Goal: Transaction & Acquisition: Purchase product/service

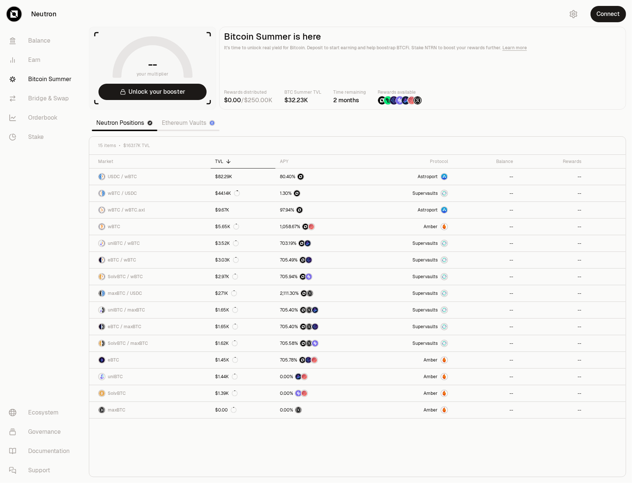
click at [183, 125] on link "Ethereum Vaults" at bounding box center [188, 122] width 62 height 15
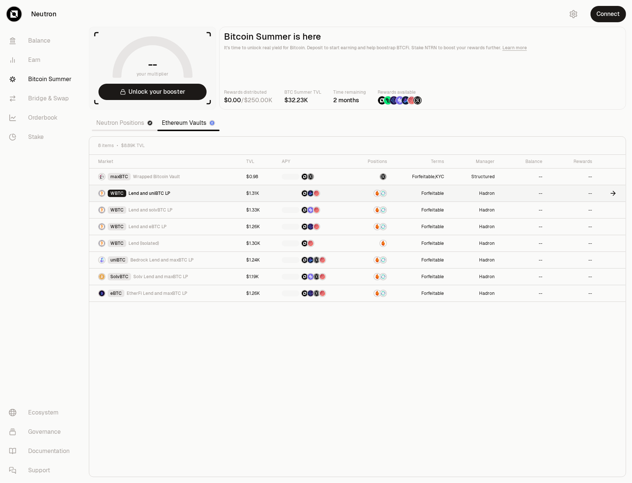
click at [219, 201] on link "WBTC Lend and uniBTC LP" at bounding box center [165, 193] width 152 height 16
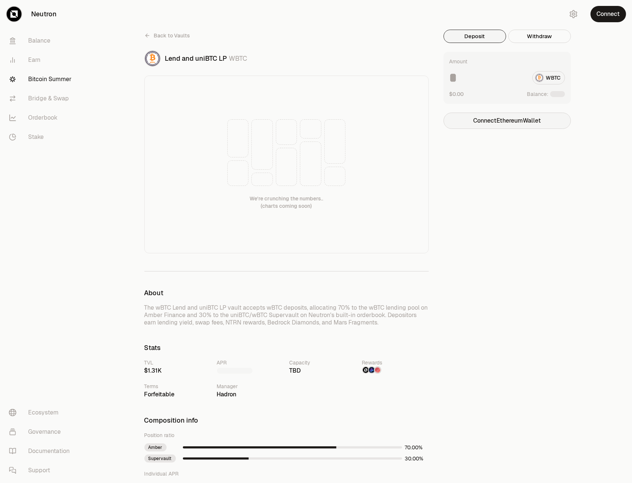
click at [529, 120] on button "Connect Ethereum Wallet" at bounding box center [506, 121] width 127 height 16
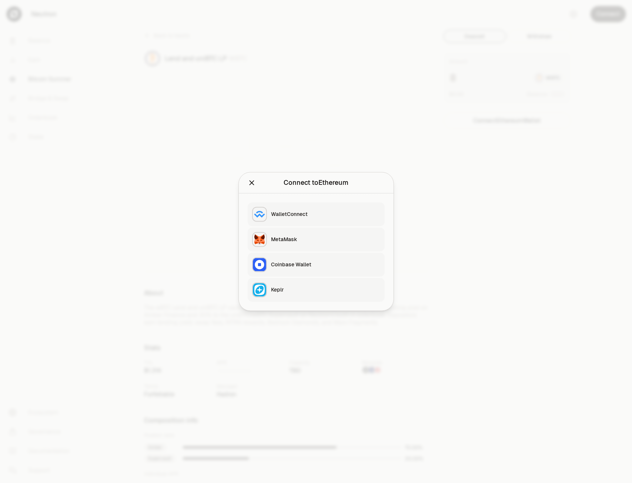
click at [285, 236] on div "MetaMask" at bounding box center [325, 239] width 109 height 7
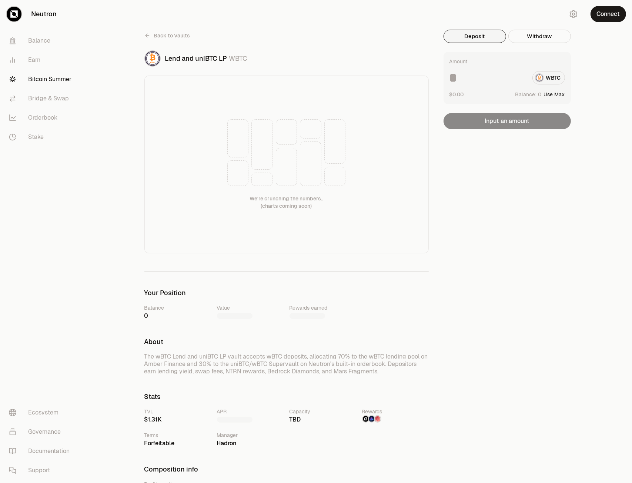
click at [145, 33] on icon at bounding box center [147, 36] width 6 height 6
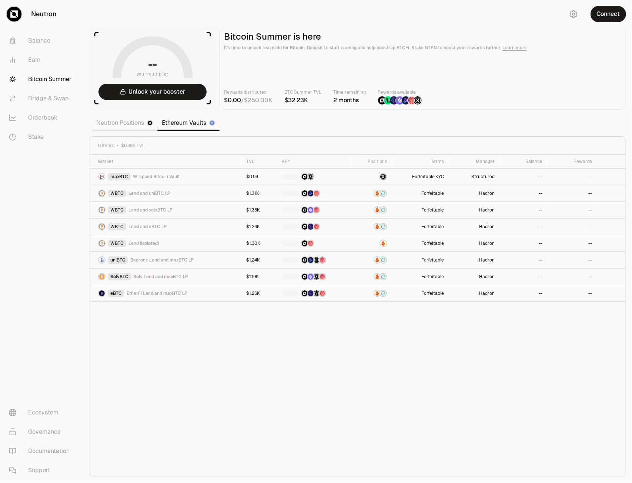
click at [315, 359] on div "Market TVL APY Positions Terms Manager Balance Rewards maxBTC Wrapped Bitcoin V…" at bounding box center [357, 316] width 536 height 322
click at [608, 14] on button "Connect" at bounding box center [608, 14] width 36 height 16
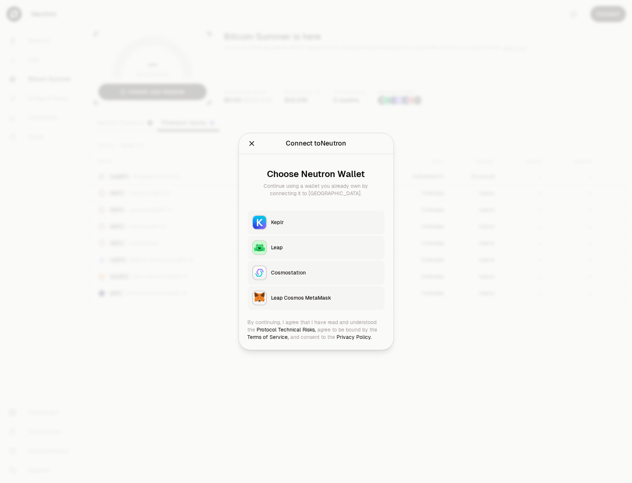
click at [283, 222] on div "Keplr" at bounding box center [325, 222] width 109 height 7
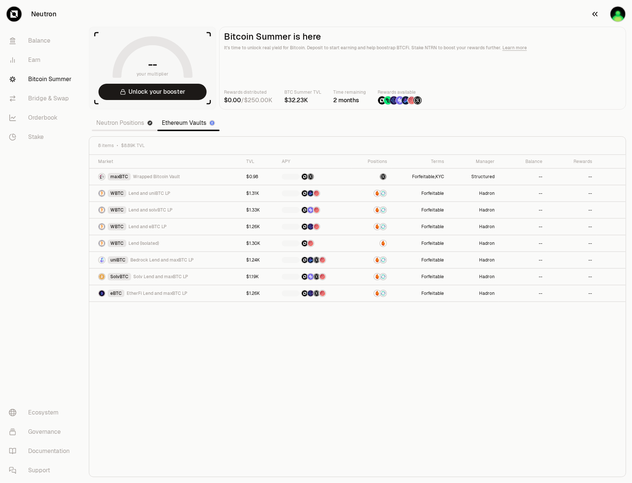
click at [616, 15] on img "button" at bounding box center [617, 14] width 15 height 15
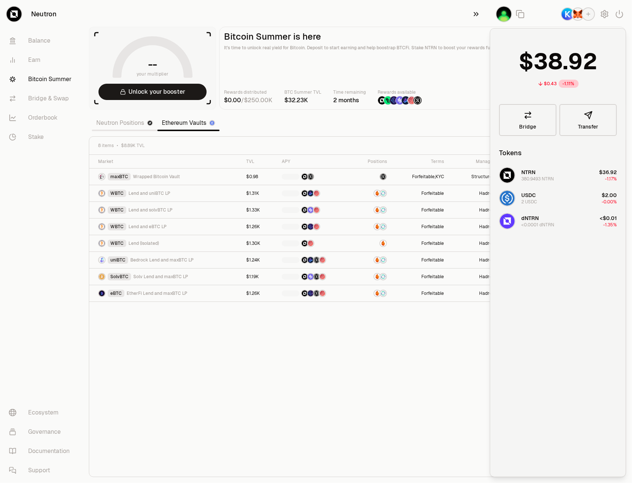
click at [476, 13] on icon "button" at bounding box center [476, 14] width 8 height 9
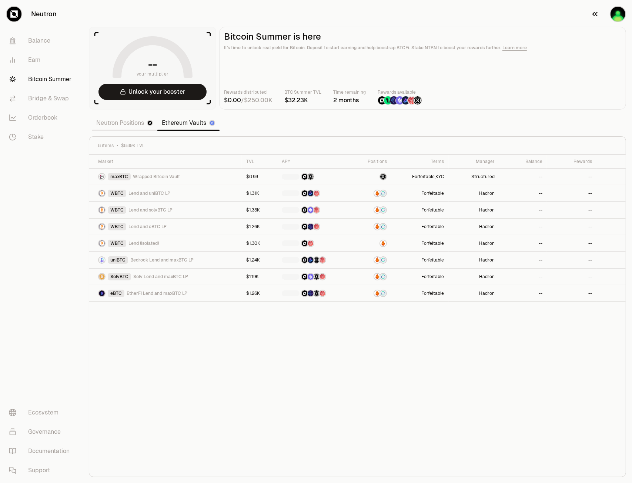
click at [616, 19] on img "button" at bounding box center [617, 14] width 15 height 15
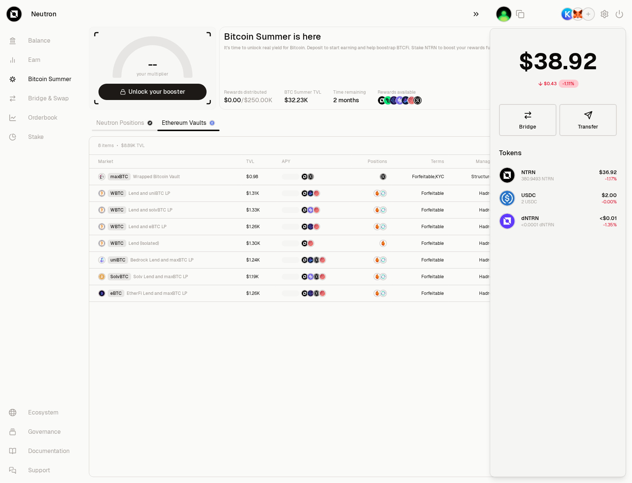
click at [478, 13] on icon "button" at bounding box center [476, 14] width 8 height 9
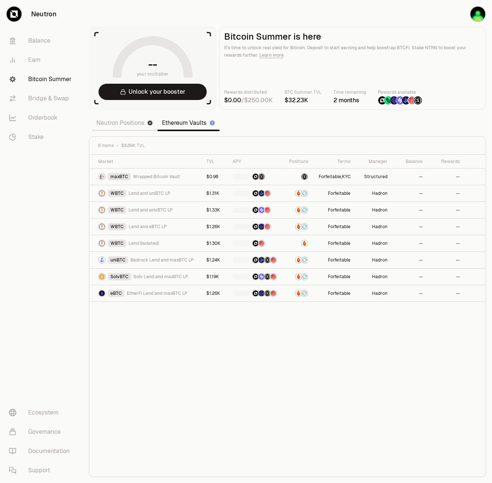
click at [314, 372] on div "Market TVL APY Positions Terms Manager Balance Rewards maxBTC Wrapped Bitcoin V…" at bounding box center [287, 316] width 396 height 322
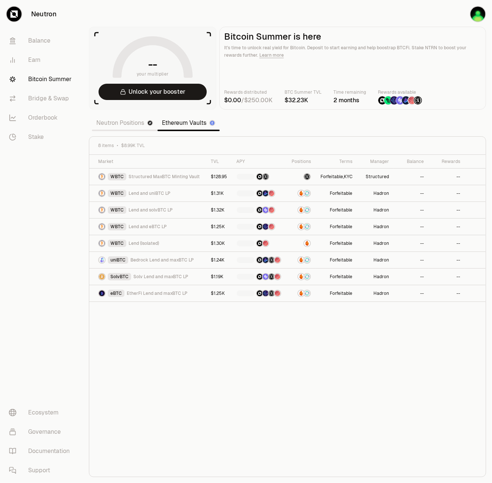
click at [120, 127] on link "Neutron Positions" at bounding box center [125, 122] width 66 height 15
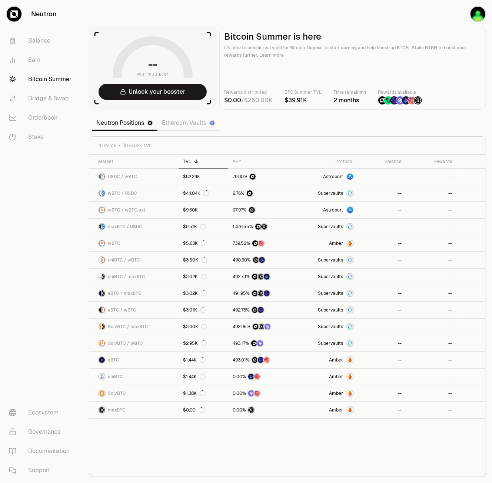
click at [184, 125] on link "Ethereum Vaults" at bounding box center [188, 122] width 62 height 15
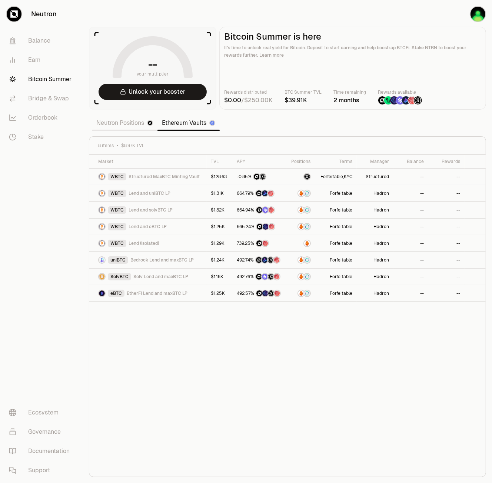
click at [136, 122] on link "Neutron Positions" at bounding box center [125, 122] width 66 height 15
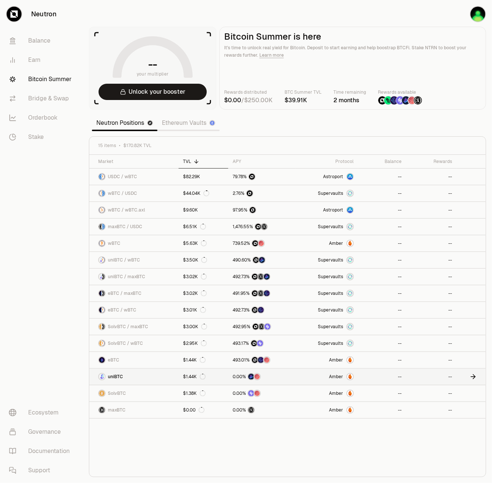
click at [123, 379] on link "uniBTC" at bounding box center [133, 376] width 89 height 16
click at [158, 434] on div "Market TVL APY Protocol Balance Rewards USDC / wBTC $82.29K Astroport -- -- wBT…" at bounding box center [287, 316] width 396 height 322
click at [175, 123] on link "Ethereum Vaults" at bounding box center [188, 122] width 62 height 15
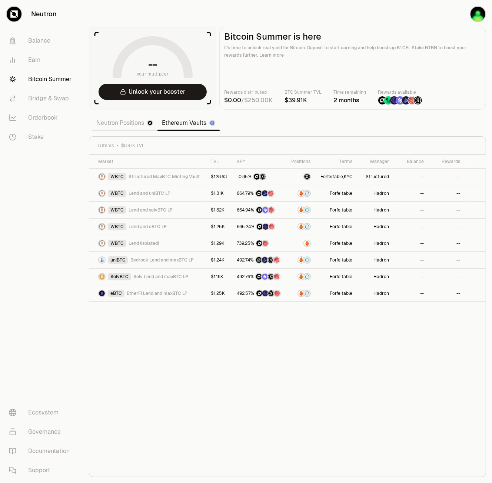
click at [123, 121] on link "Neutron Positions" at bounding box center [125, 122] width 66 height 15
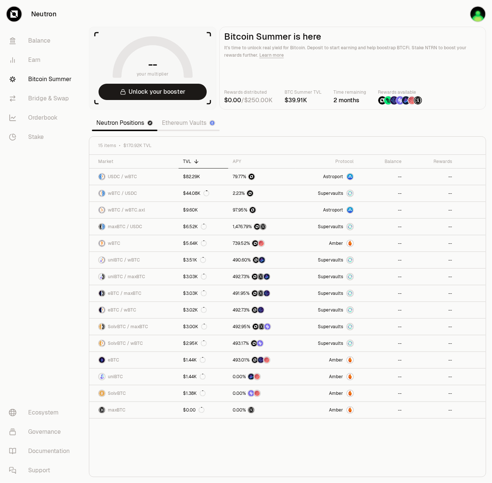
click at [184, 125] on link "Ethereum Vaults" at bounding box center [188, 122] width 62 height 15
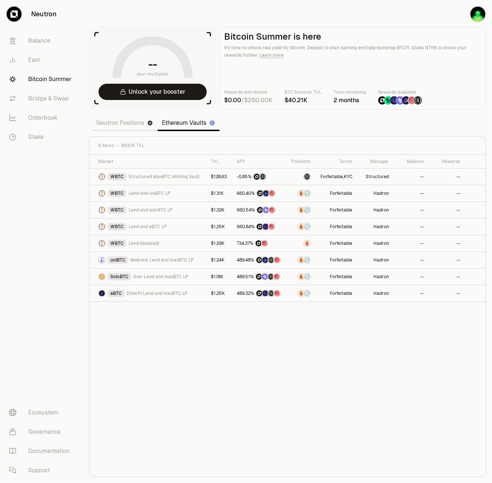
click at [121, 124] on link "Neutron Positions" at bounding box center [125, 122] width 66 height 15
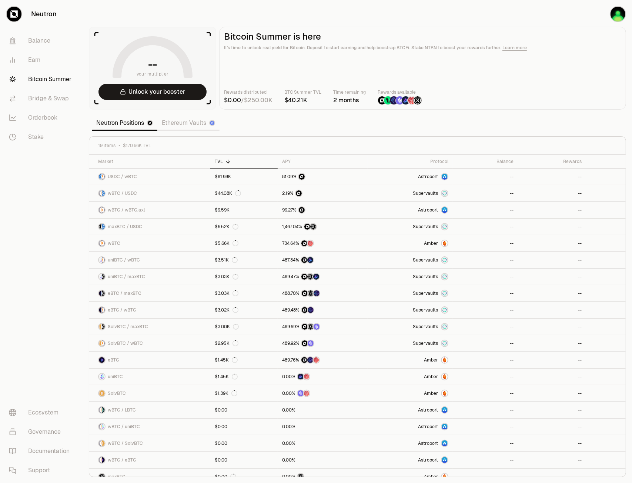
click at [177, 126] on link "Ethereum Vaults" at bounding box center [188, 122] width 62 height 15
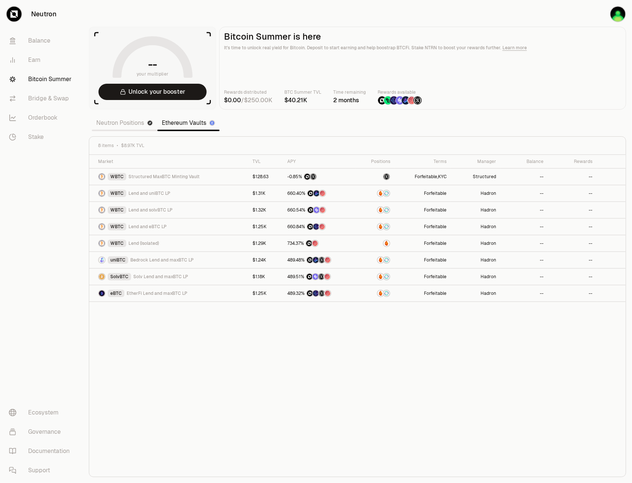
click at [135, 122] on link "Neutron Positions" at bounding box center [125, 122] width 66 height 15
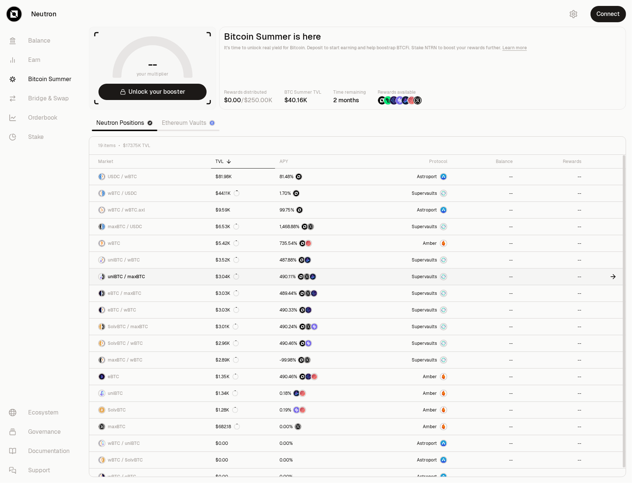
scroll to position [7, 0]
